Goal: Information Seeking & Learning: Find specific page/section

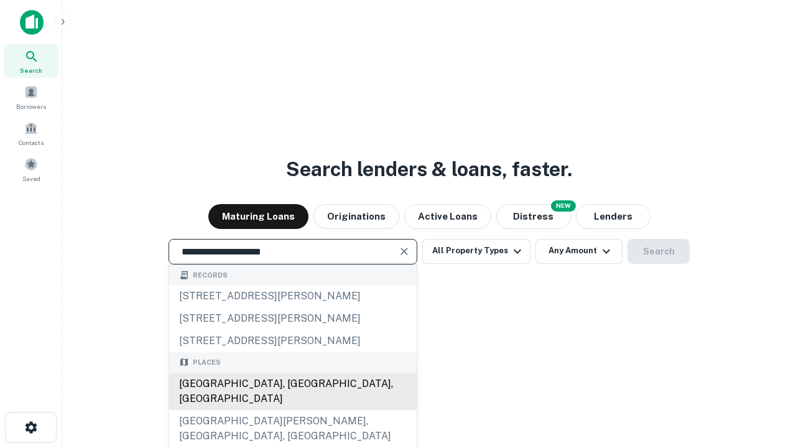
click at [292, 410] on div "[GEOGRAPHIC_DATA], [GEOGRAPHIC_DATA], [GEOGRAPHIC_DATA]" at bounding box center [293, 391] width 248 height 37
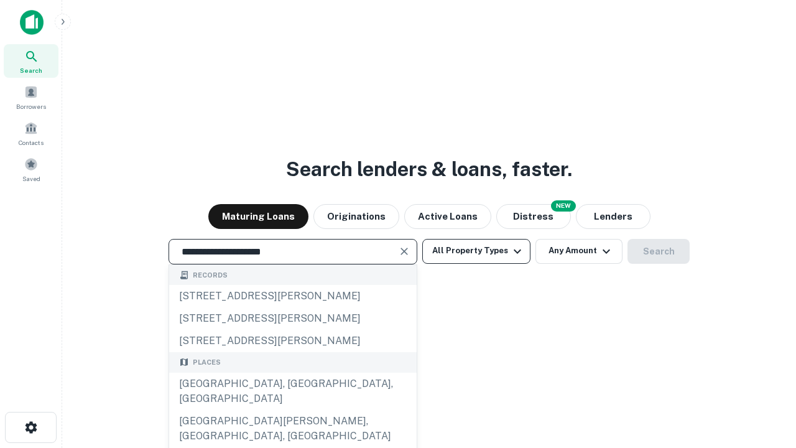
type input "**********"
click at [477, 251] on button "All Property Types" at bounding box center [477, 251] width 108 height 25
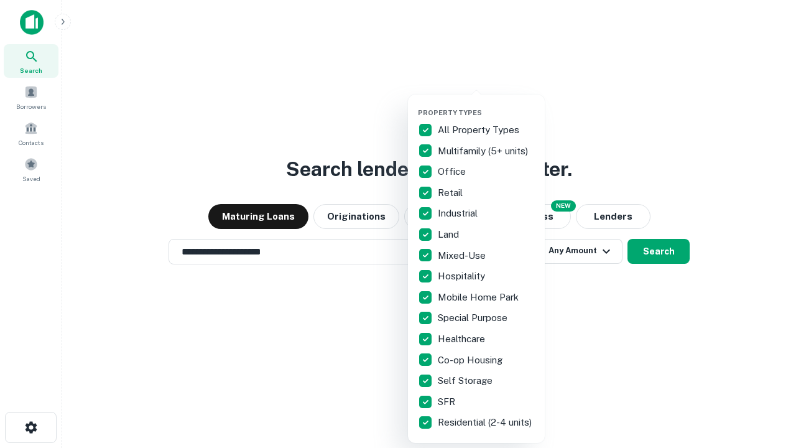
click at [487, 105] on button "button" at bounding box center [486, 105] width 137 height 1
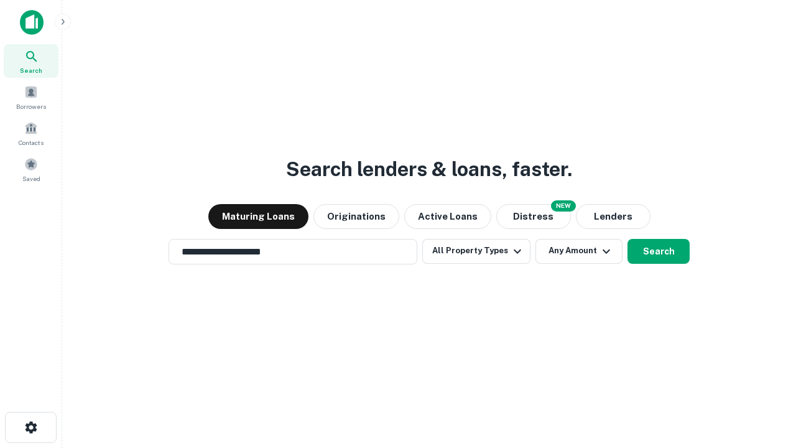
scroll to position [7, 150]
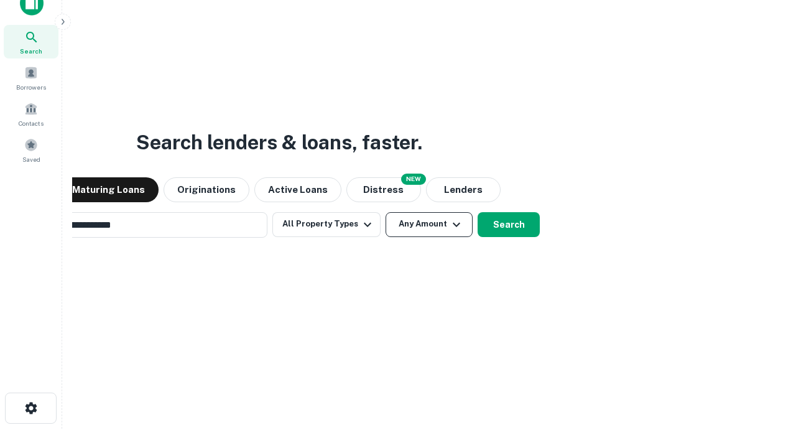
click at [386, 212] on button "Any Amount" at bounding box center [429, 224] width 87 height 25
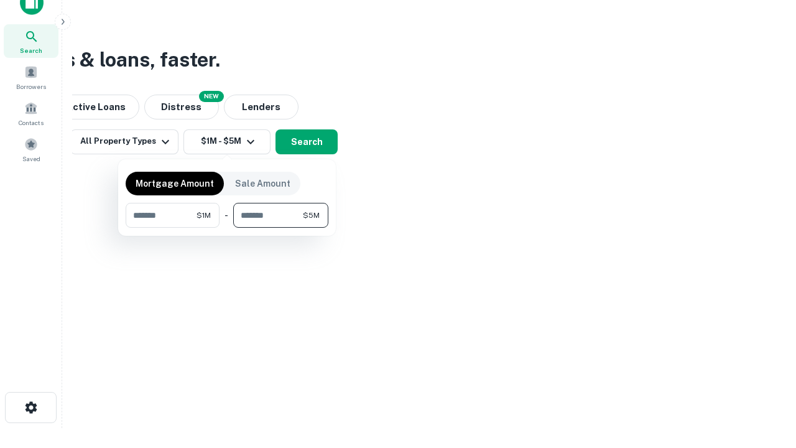
type input "*******"
click at [227, 228] on button "button" at bounding box center [227, 228] width 203 height 1
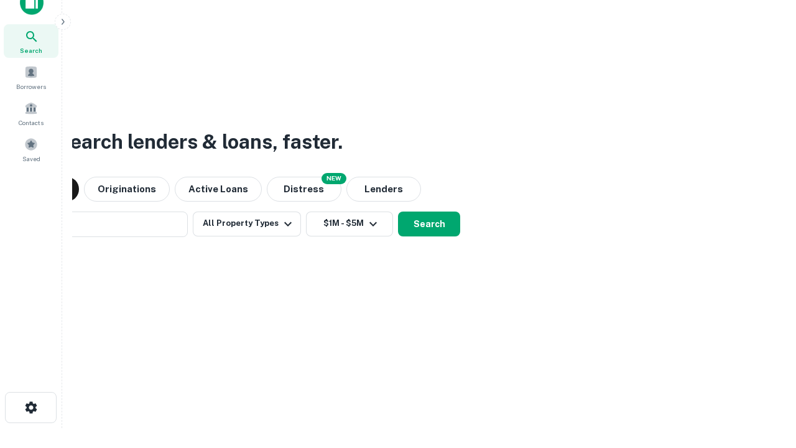
scroll to position [19, 0]
click at [398, 212] on button "Search" at bounding box center [429, 224] width 62 height 25
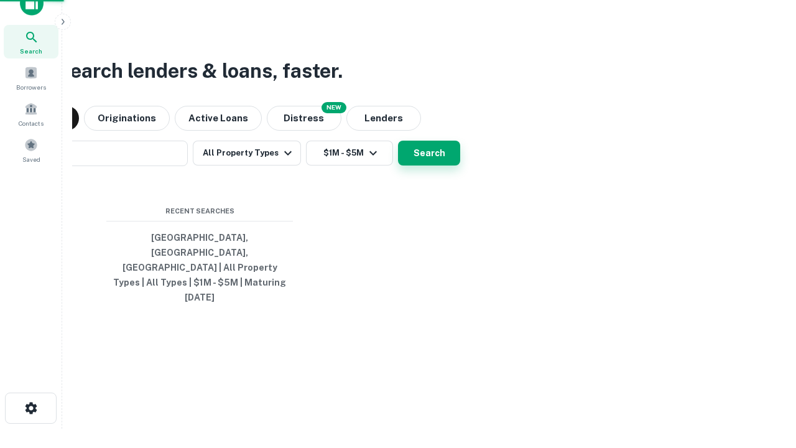
scroll to position [20, 0]
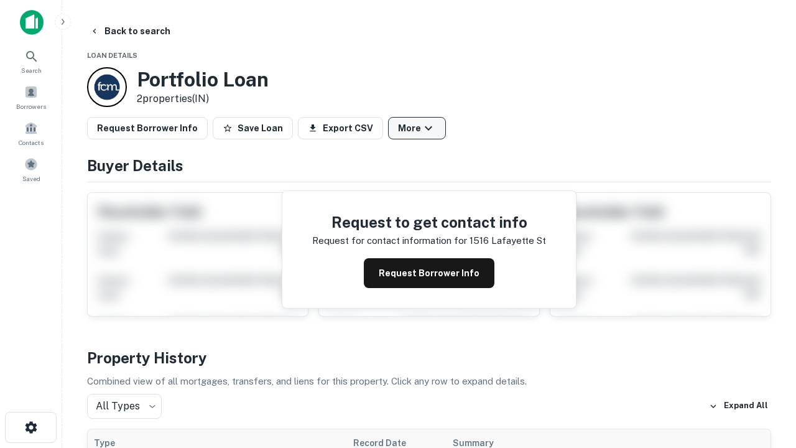
click at [417, 128] on button "More" at bounding box center [417, 128] width 58 height 22
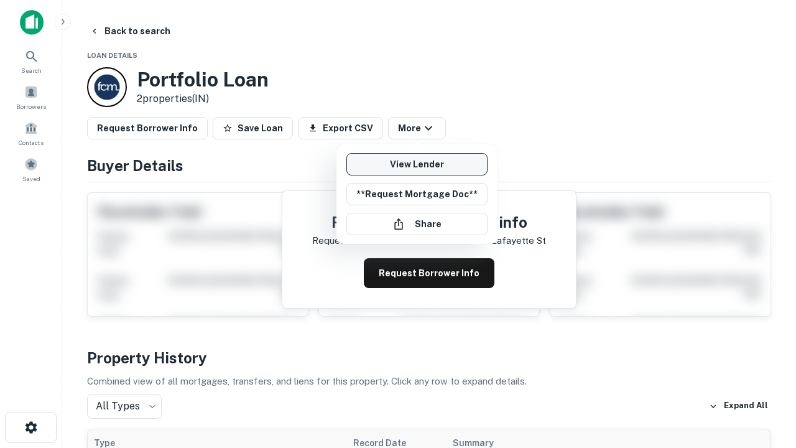
click at [417, 164] on link "View Lender" at bounding box center [417, 164] width 141 height 22
